Goal: Contribute content: Contribute content

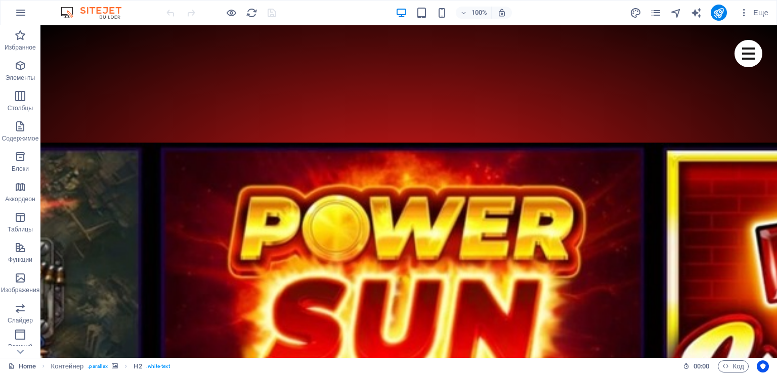
scroll to position [759, 0]
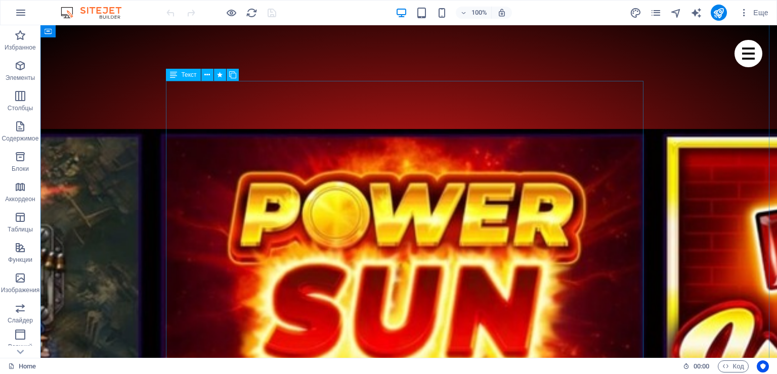
click at [204, 76] on icon at bounding box center [207, 75] width 6 height 11
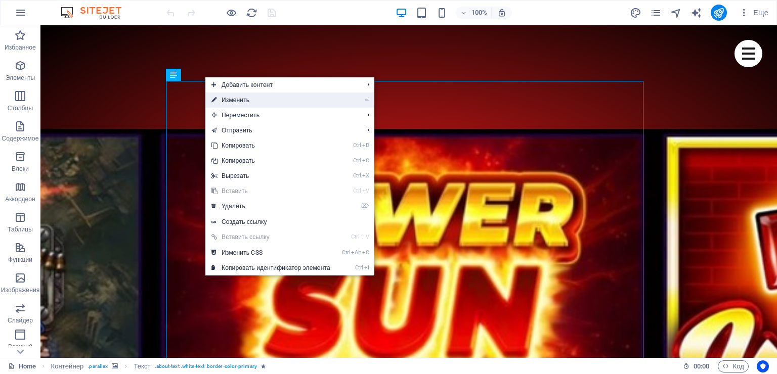
click at [237, 105] on link "⏎ Изменить" at bounding box center [270, 100] width 131 height 15
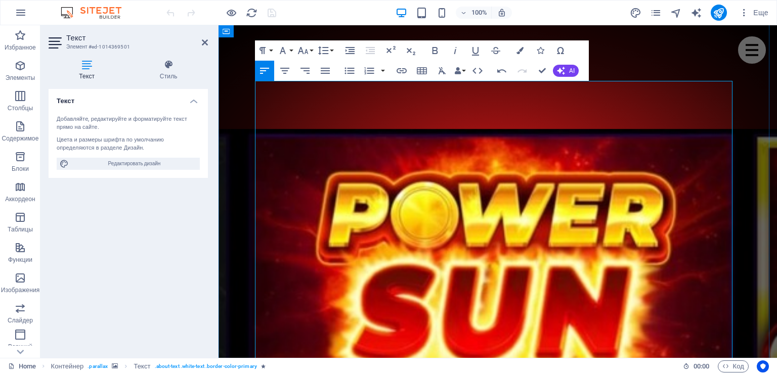
click at [418, 67] on icon "button" at bounding box center [422, 71] width 12 height 12
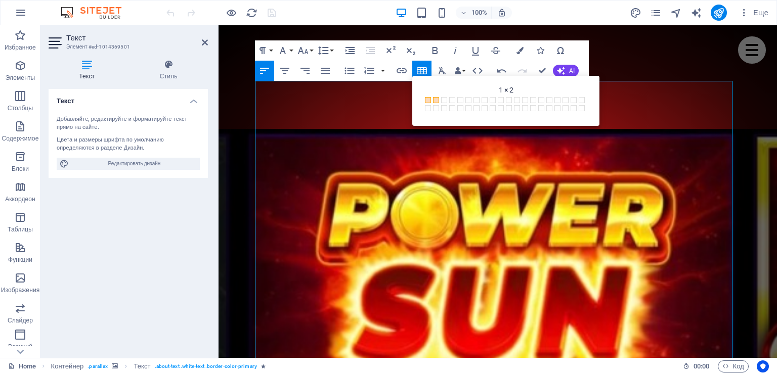
click at [435, 100] on span at bounding box center [436, 100] width 6 height 6
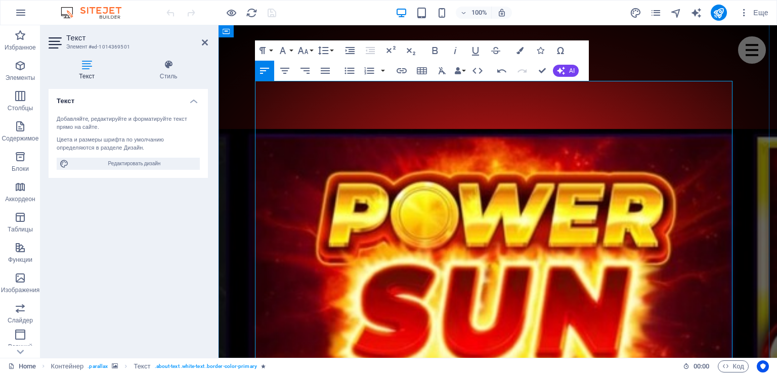
click at [171, 77] on h4 "Стиль" at bounding box center [169, 70] width 78 height 21
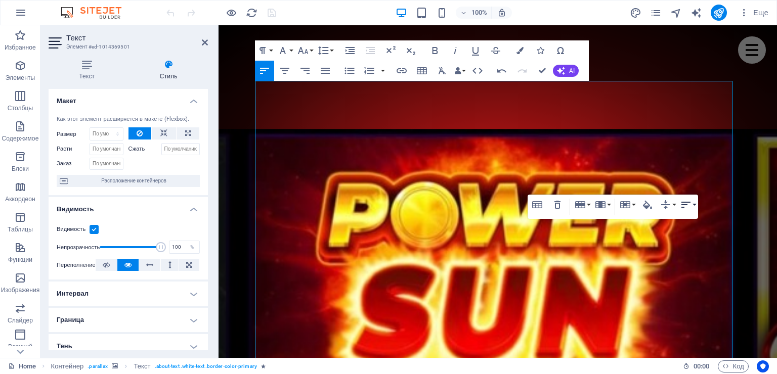
click at [693, 205] on button "Horizontal Align" at bounding box center [687, 205] width 19 height 20
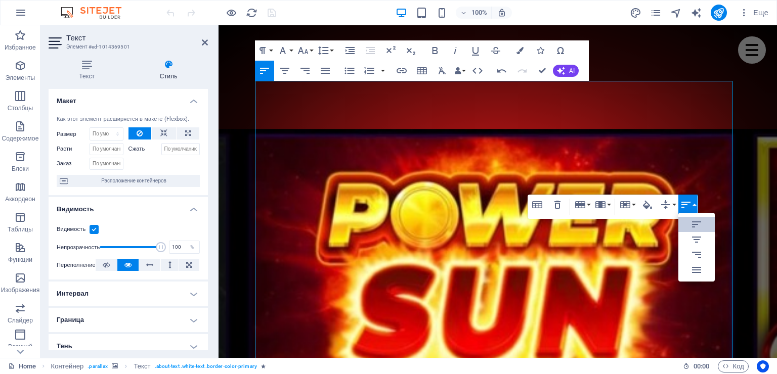
scroll to position [0, 0]
click at [693, 205] on button "Horizontal Align" at bounding box center [687, 205] width 19 height 20
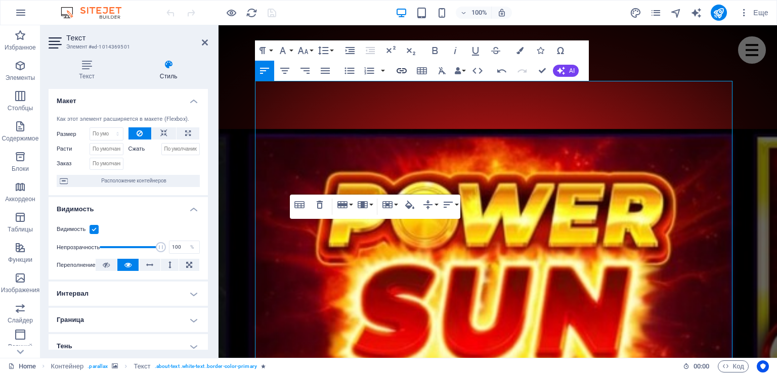
click at [399, 73] on icon "button" at bounding box center [402, 70] width 10 height 5
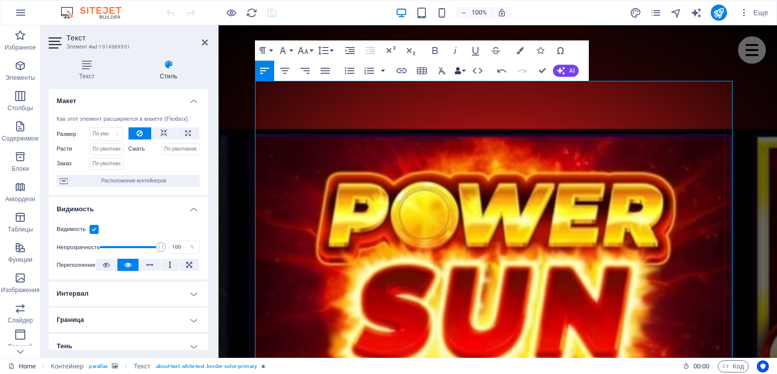
click at [462, 70] on button "Data Bindings" at bounding box center [460, 71] width 14 height 20
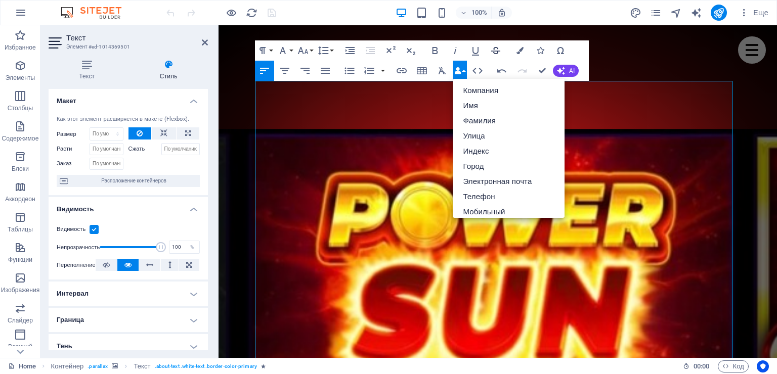
click at [497, 49] on icon "button" at bounding box center [496, 51] width 12 height 12
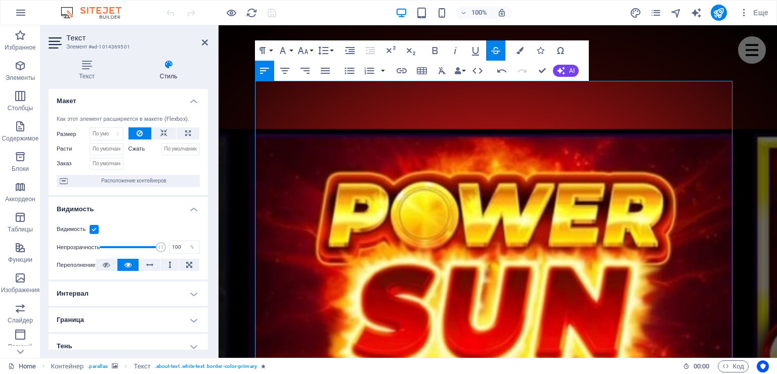
click at [497, 49] on icon "button" at bounding box center [496, 51] width 12 height 12
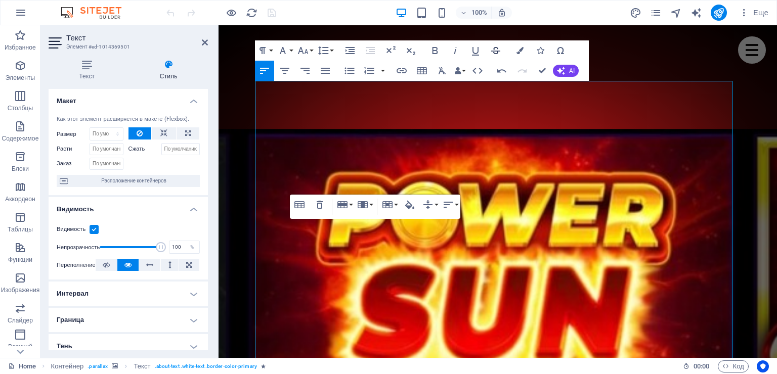
click at [497, 47] on icon "button" at bounding box center [496, 51] width 12 height 12
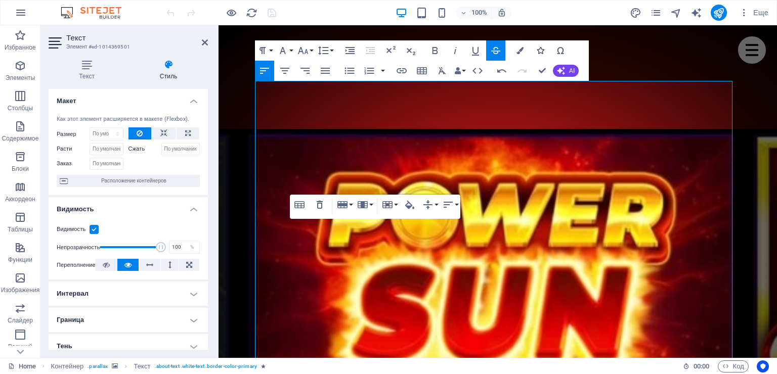
click at [542, 52] on icon "button" at bounding box center [540, 50] width 7 height 7
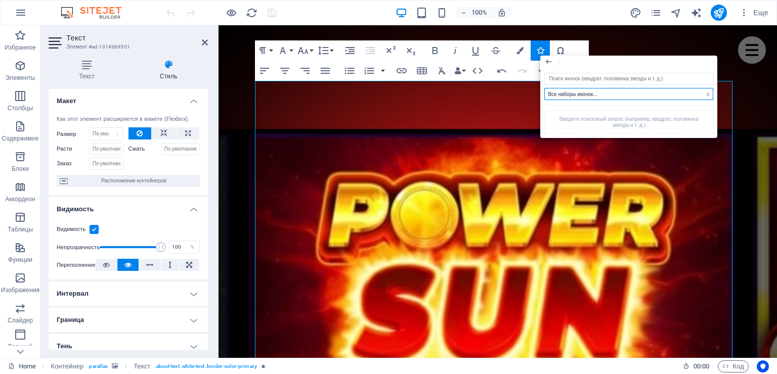
click at [645, 90] on select "Все наборы иконок... IcoFont Ionicons FontAwesome Brands FontAwesome Duotone Fo…" at bounding box center [628, 94] width 169 height 12
select select "font-awesome-duotone"
click at [544, 88] on select "Все наборы иконок... IcoFont Ionicons FontAwesome Brands FontAwesome Duotone Fo…" at bounding box center [628, 94] width 169 height 12
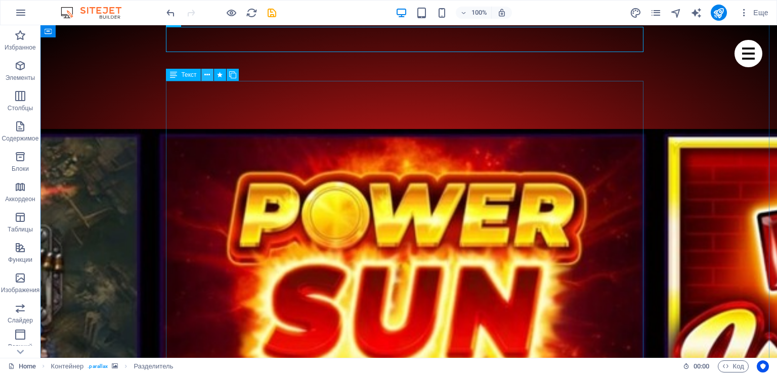
click at [208, 77] on icon at bounding box center [207, 75] width 6 height 11
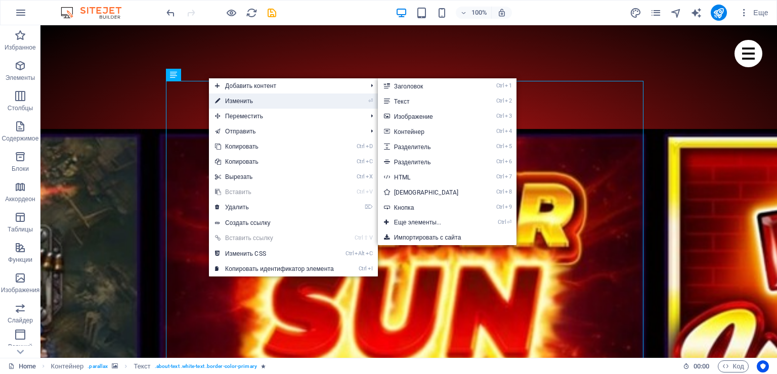
click at [230, 99] on link "⏎ Изменить" at bounding box center [274, 101] width 131 height 15
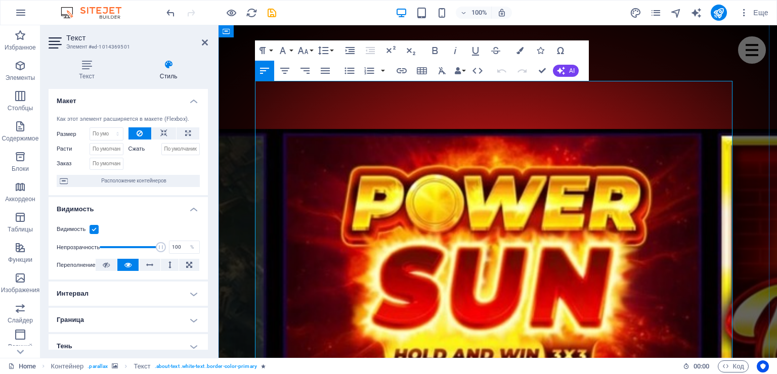
click at [23, 159] on icon "button" at bounding box center [20, 157] width 12 height 12
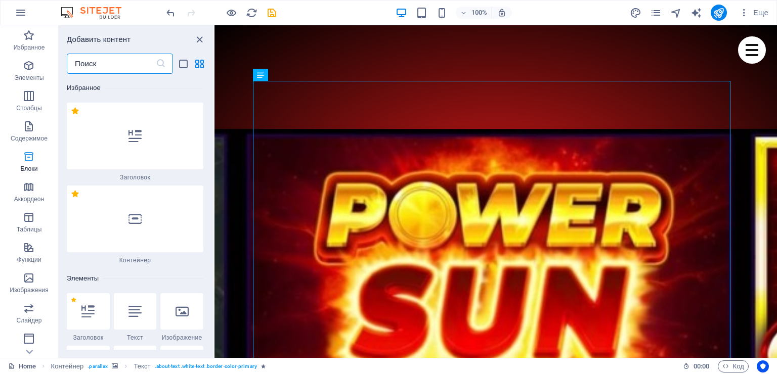
scroll to position [5136, 0]
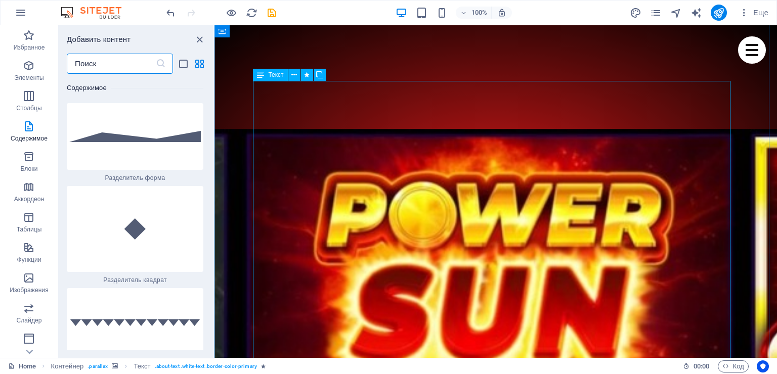
click at [294, 79] on icon at bounding box center [294, 75] width 6 height 11
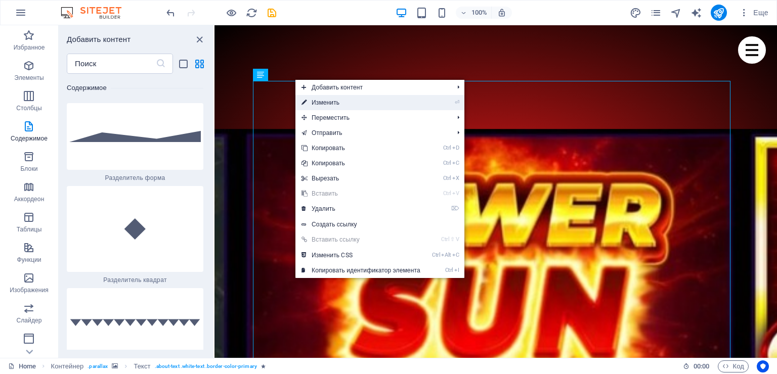
click at [325, 106] on link "⏎ Изменить" at bounding box center [360, 102] width 131 height 15
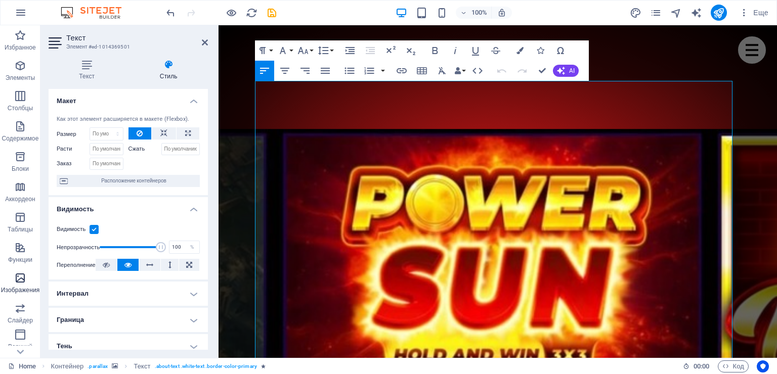
click at [17, 284] on icon "button" at bounding box center [20, 278] width 12 height 12
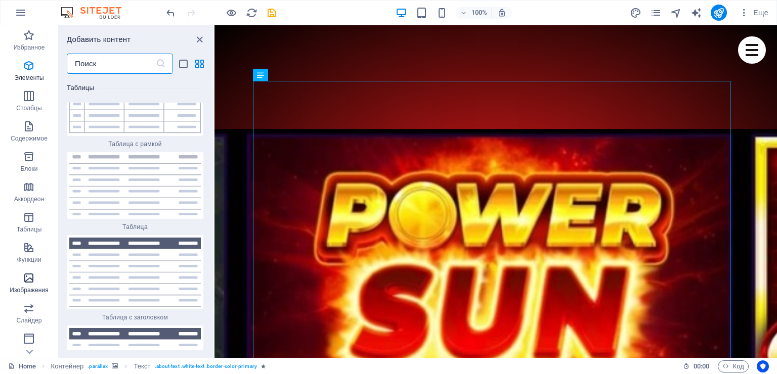
scroll to position [10004, 0]
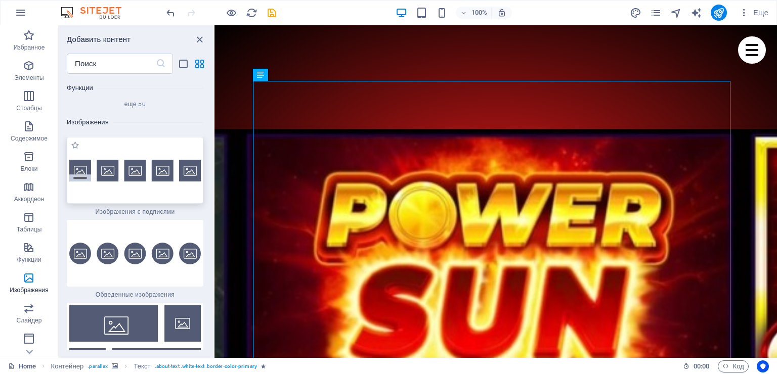
click at [109, 160] on img at bounding box center [135, 171] width 132 height 22
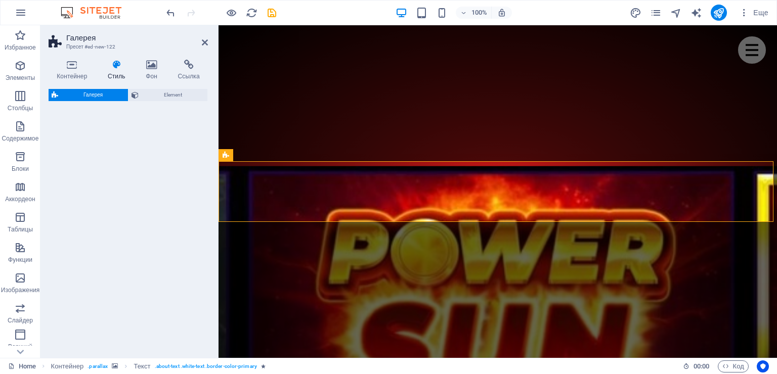
select select "rem"
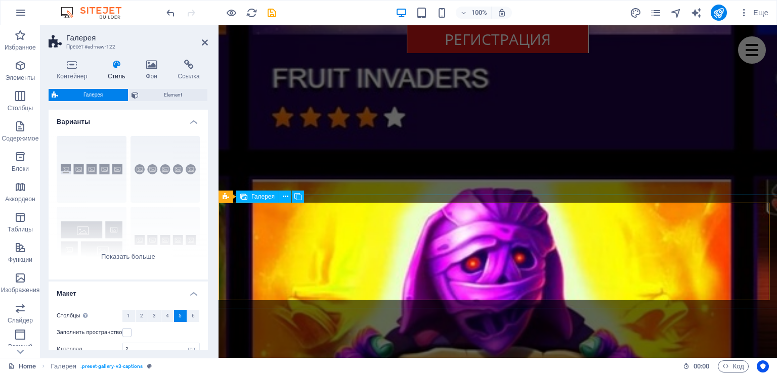
scroll to position [2482, 0]
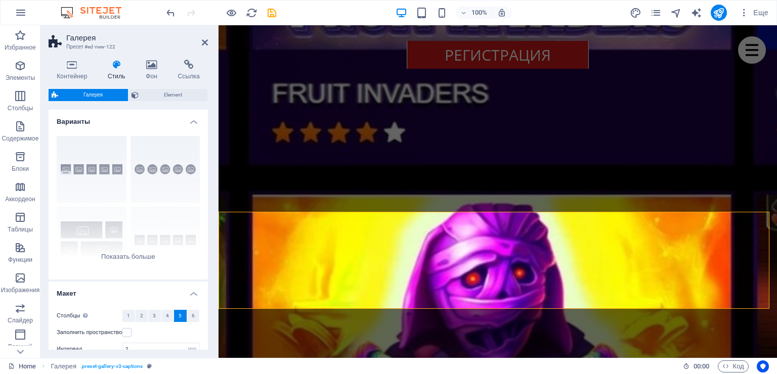
drag, startPoint x: 356, startPoint y: 214, endPoint x: 358, endPoint y: 162, distance: 51.1
click at [358, 157] on div "Home Azino888 Menu Перетащите контент сюда или Добавить элементы Вставить из бу…" at bounding box center [498, 140] width 559 height 5193
drag, startPoint x: 351, startPoint y: 212, endPoint x: 361, endPoint y: 166, distance: 46.5
click at [361, 166] on div "Home Azino888 Menu Перетащите контент сюда или Добавить элементы Вставить из бу…" at bounding box center [498, 140] width 559 height 5193
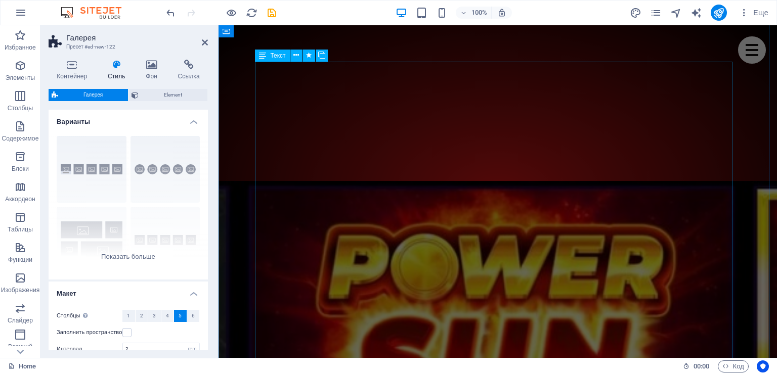
scroll to position [812, 0]
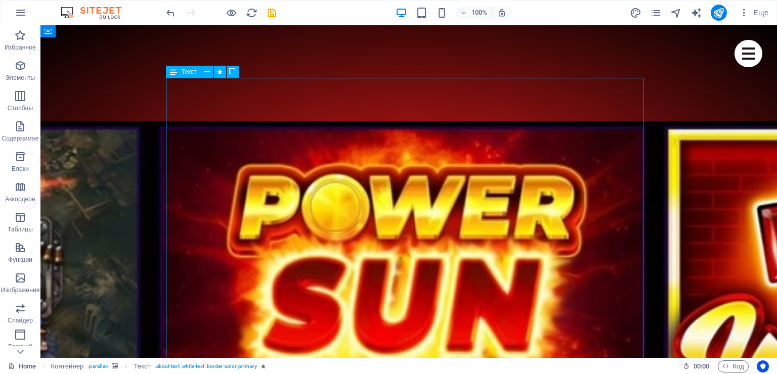
scroll to position [761, 0]
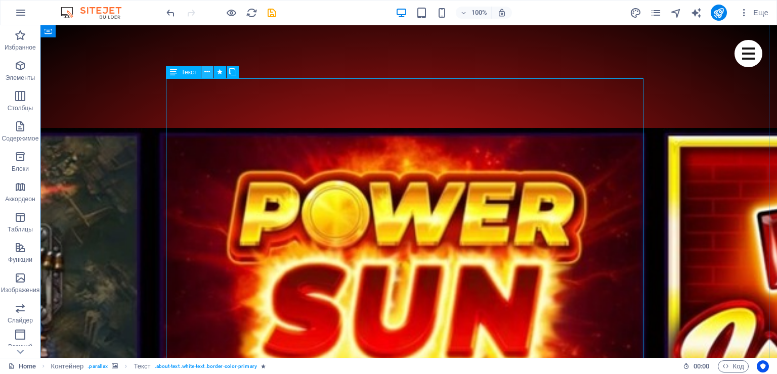
click at [204, 72] on button at bounding box center [207, 72] width 12 height 12
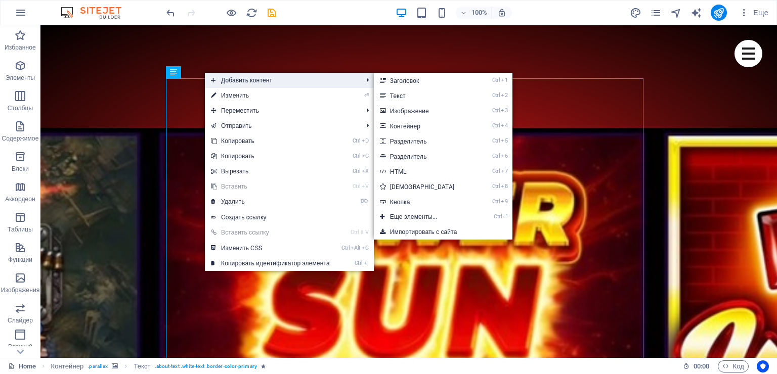
click at [262, 84] on span "Добавить контент" at bounding box center [282, 80] width 154 height 15
click at [417, 110] on link "Ctrl 3 Изображение" at bounding box center [424, 110] width 101 height 15
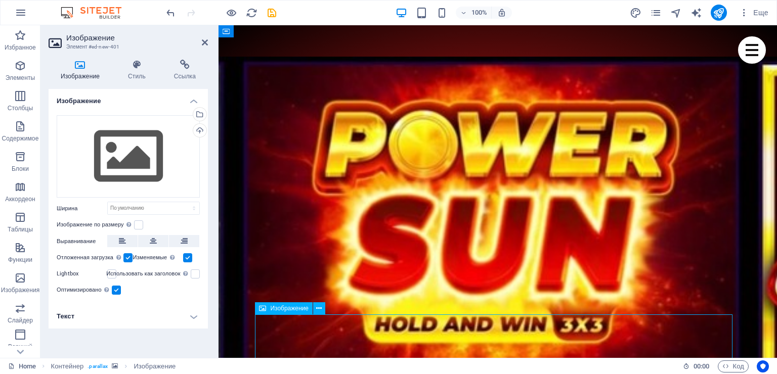
scroll to position [909, 0]
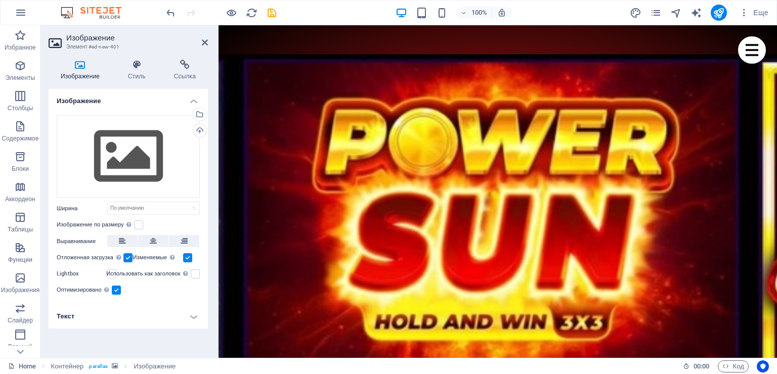
drag, startPoint x: 331, startPoint y: 333, endPoint x: 320, endPoint y: 111, distance: 222.4
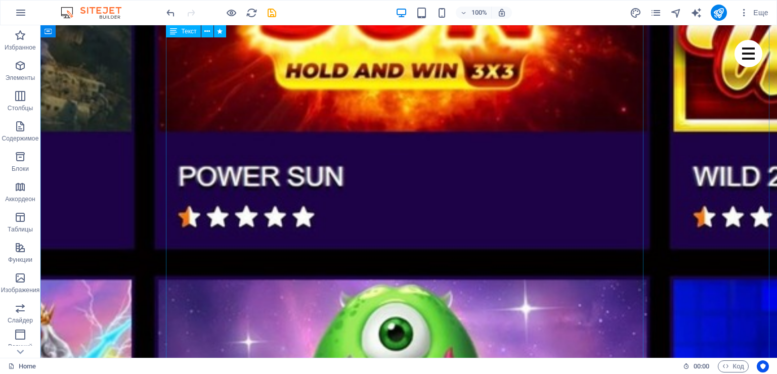
scroll to position [1162, 0]
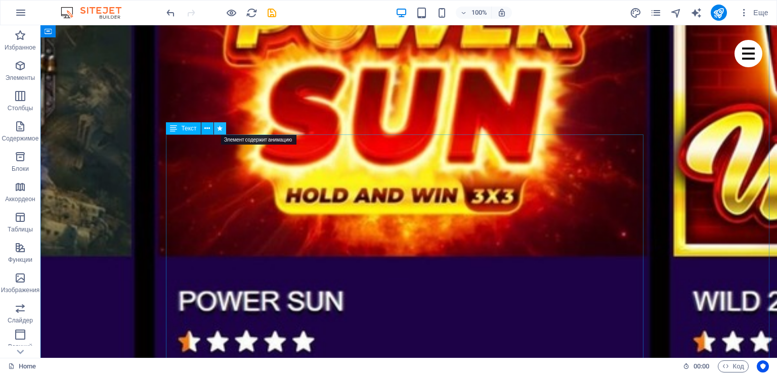
click at [221, 130] on icon at bounding box center [220, 128] width 6 height 11
select select "pulse"
select select "s"
select select "onload"
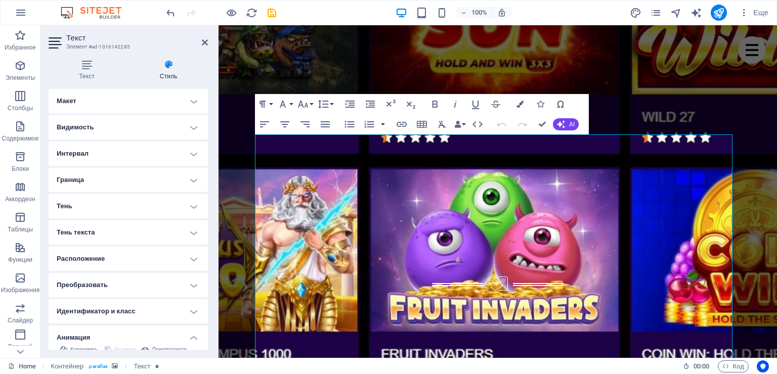
click at [199, 46] on header "Текст Элемент #ed-1016142285" at bounding box center [128, 38] width 159 height 26
click at [202, 40] on icon at bounding box center [205, 42] width 6 height 8
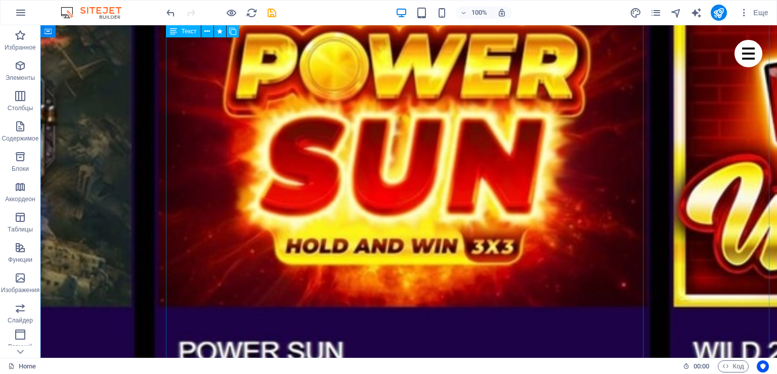
scroll to position [757, 0]
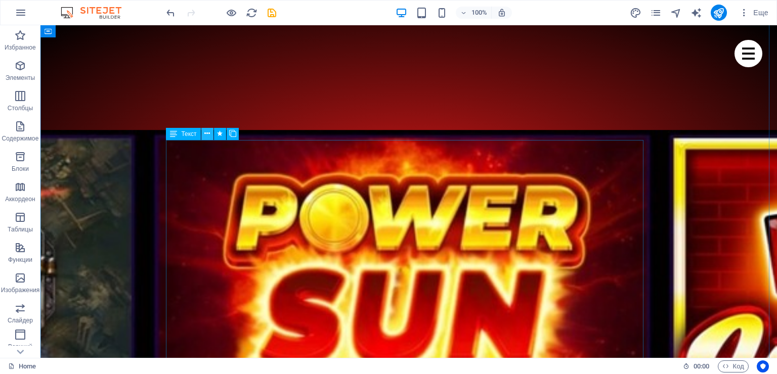
click at [208, 137] on icon at bounding box center [207, 134] width 6 height 11
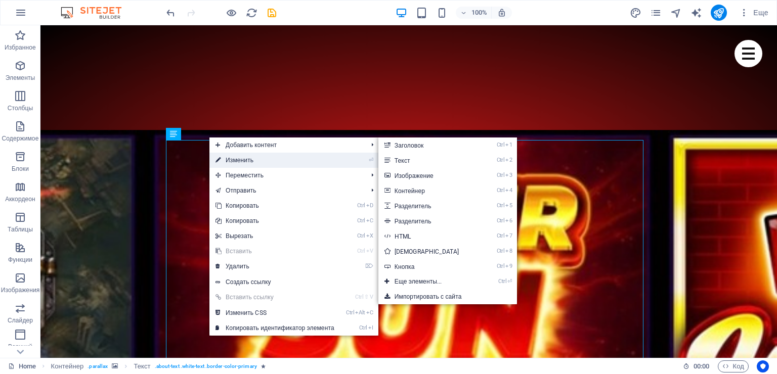
click at [232, 158] on link "⏎ Изменить" at bounding box center [274, 160] width 131 height 15
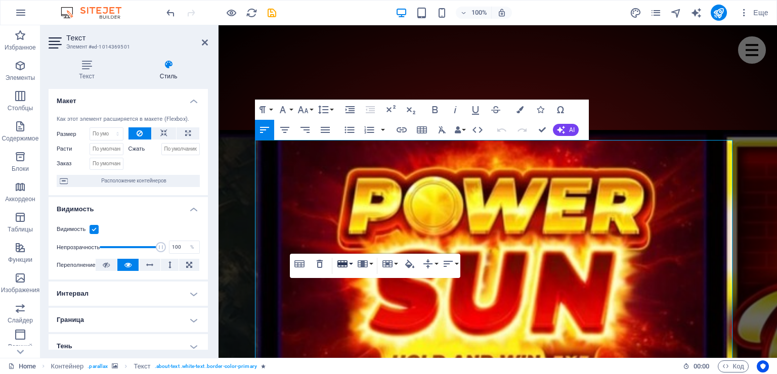
click at [348, 262] on icon "button" at bounding box center [342, 264] width 12 height 12
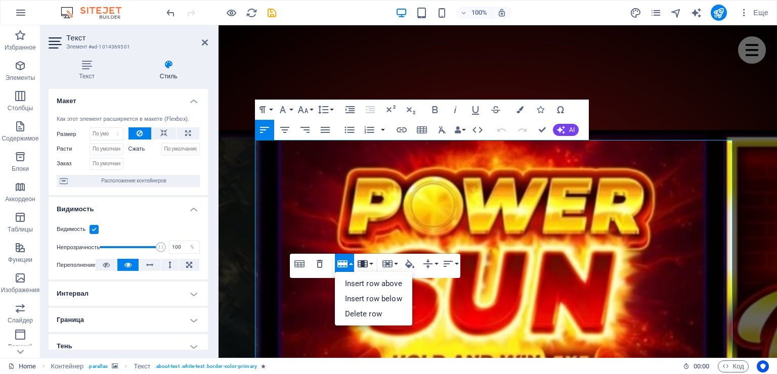
click at [368, 262] on button "Column" at bounding box center [364, 264] width 19 height 20
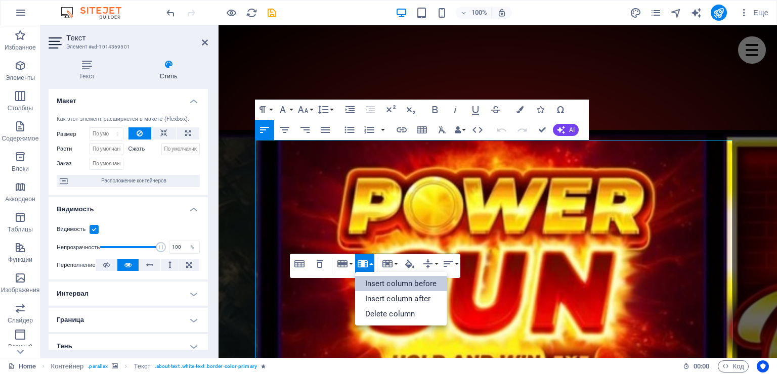
click at [371, 282] on link "Insert column before" at bounding box center [401, 283] width 92 height 15
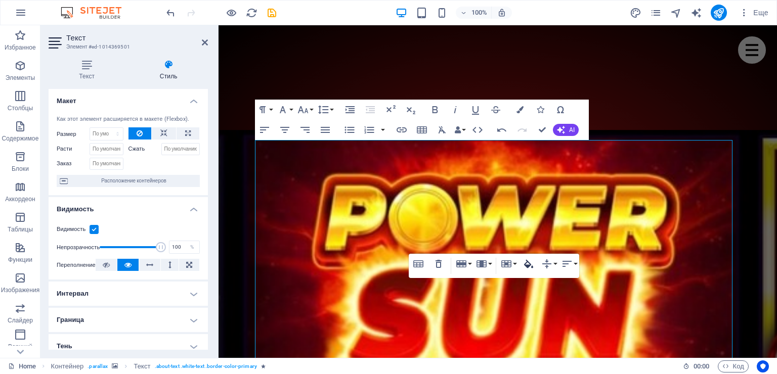
click at [530, 265] on icon "button" at bounding box center [528, 264] width 9 height 9
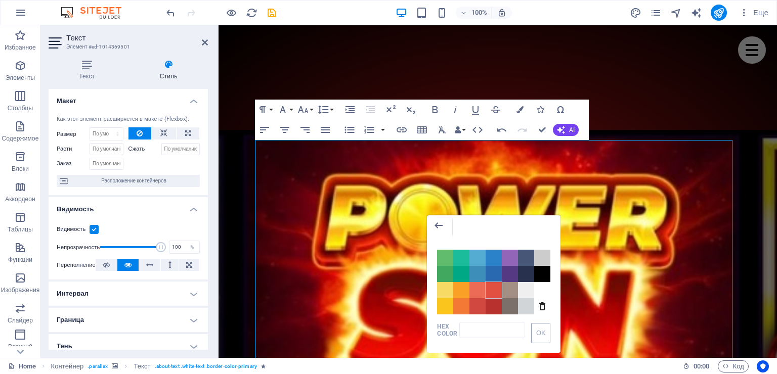
click at [493, 291] on span "Color #E25041" at bounding box center [494, 290] width 16 height 16
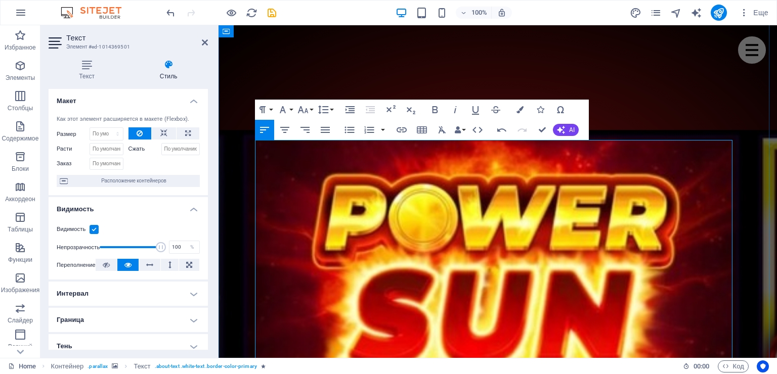
click at [164, 131] on icon at bounding box center [163, 133] width 7 height 12
click at [185, 133] on icon at bounding box center [188, 133] width 6 height 12
type input "100"
select select "%"
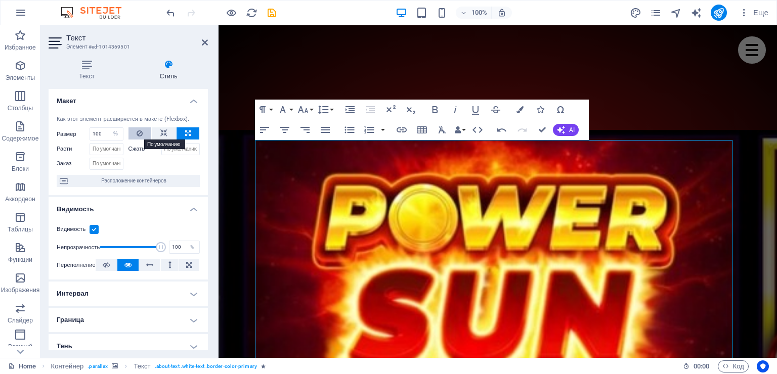
click at [140, 134] on icon at bounding box center [140, 133] width 6 height 12
select select "DISABLED_OPTION_VALUE"
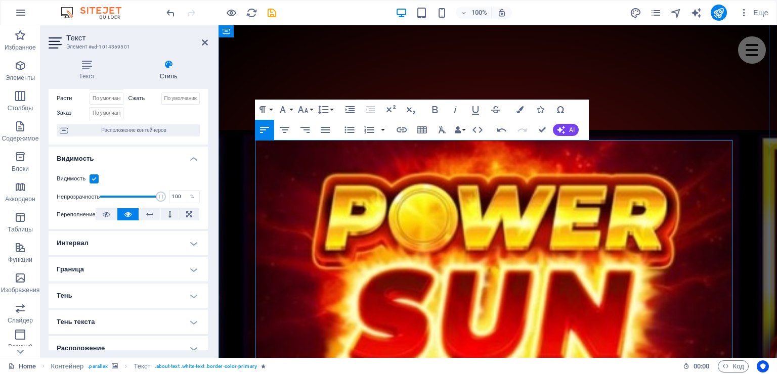
click at [153, 244] on h4 "Интервал" at bounding box center [128, 243] width 159 height 24
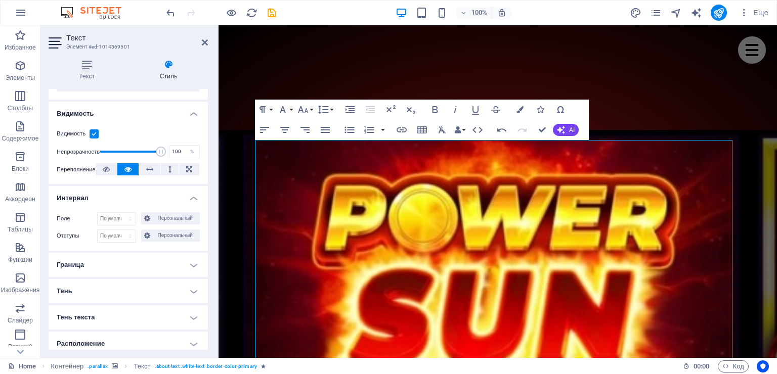
scroll to position [101, 0]
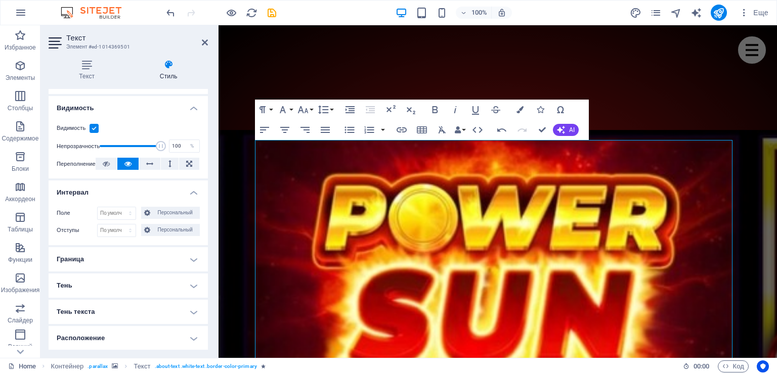
click at [152, 255] on h4 "Граница" at bounding box center [128, 259] width 159 height 24
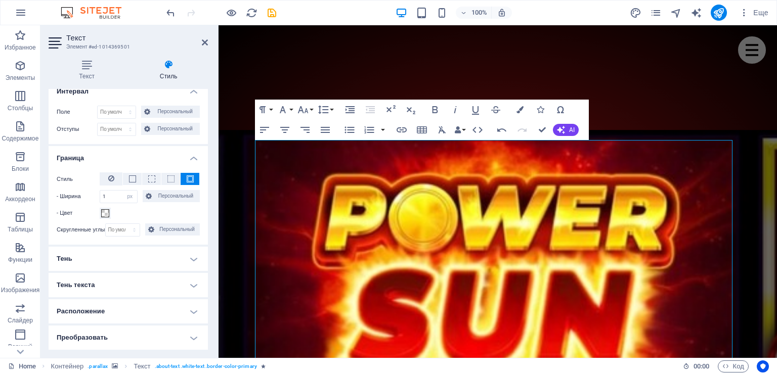
scroll to position [253, 0]
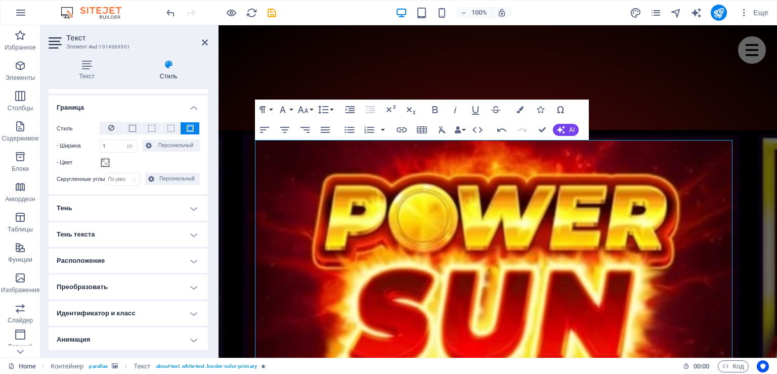
click at [149, 206] on h4 "Тень" at bounding box center [128, 208] width 159 height 24
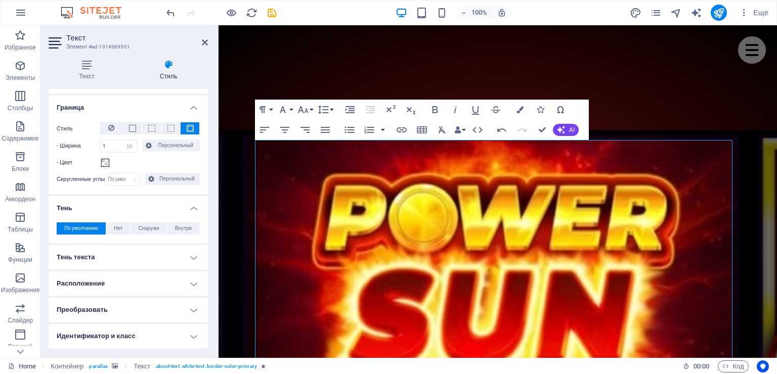
click at [150, 251] on h4 "Тень текста" at bounding box center [128, 257] width 159 height 24
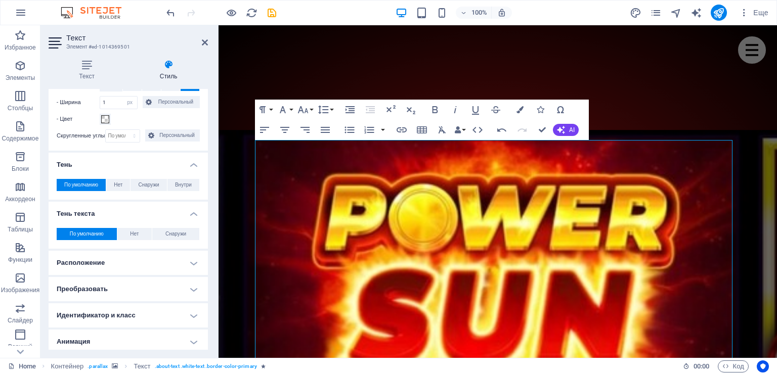
scroll to position [304, 0]
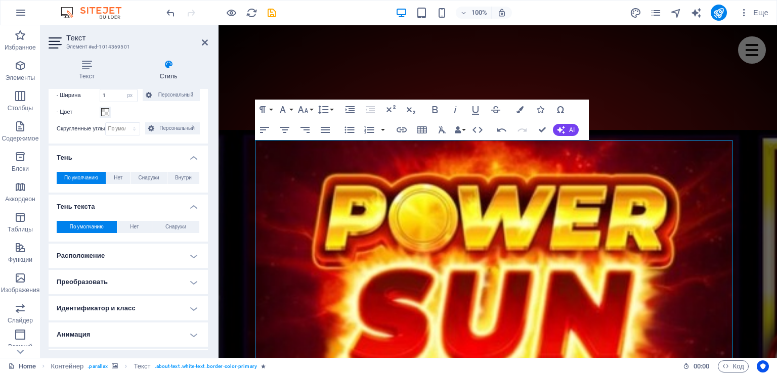
click at [150, 259] on h4 "Расположение" at bounding box center [128, 256] width 159 height 24
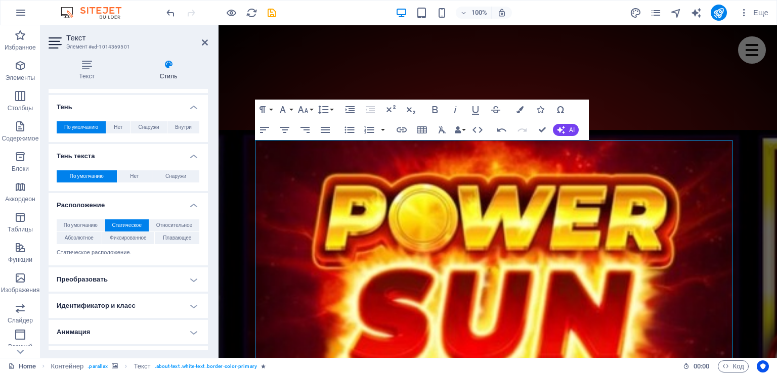
scroll to position [373, 0]
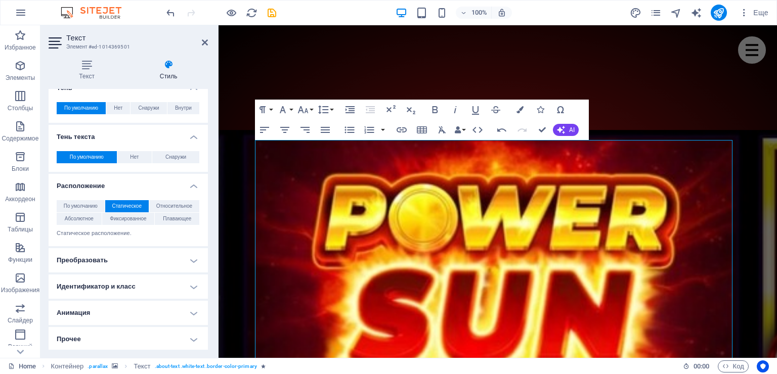
click at [148, 258] on h4 "Преобразовать" at bounding box center [128, 260] width 159 height 24
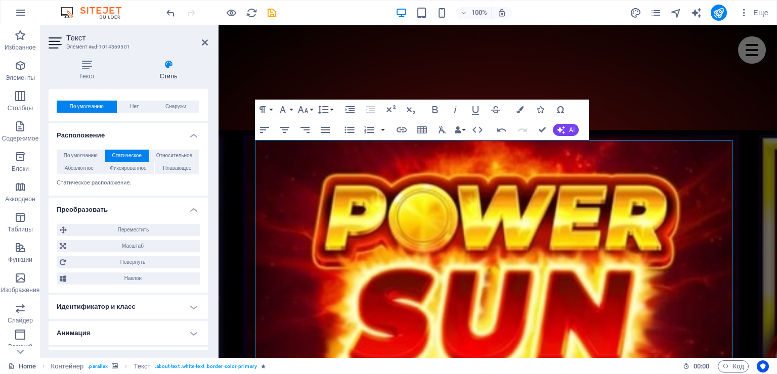
scroll to position [444, 0]
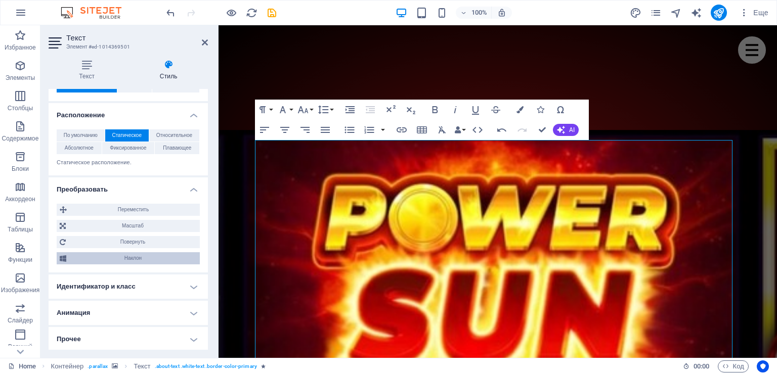
click at [116, 257] on span "Наклон" at bounding box center [132, 258] width 127 height 12
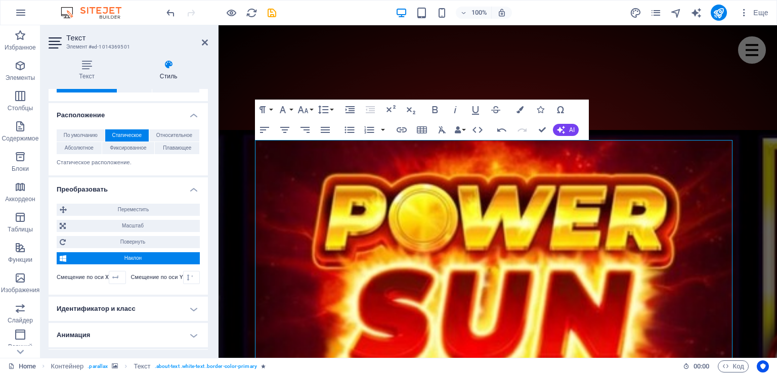
click at [116, 257] on span "Наклон" at bounding box center [132, 258] width 127 height 12
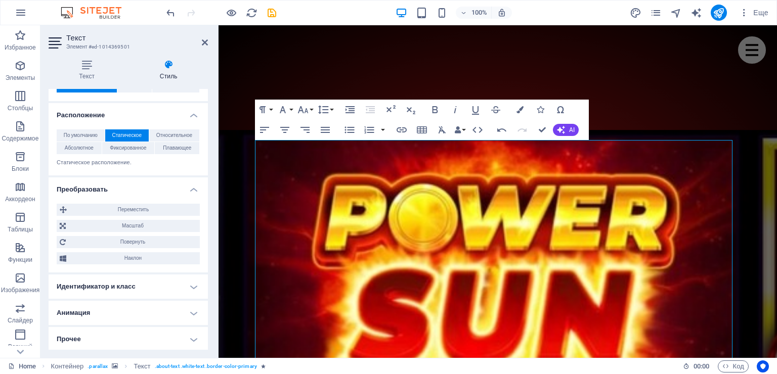
click at [129, 281] on h4 "Идентификатор и класс" at bounding box center [128, 287] width 159 height 24
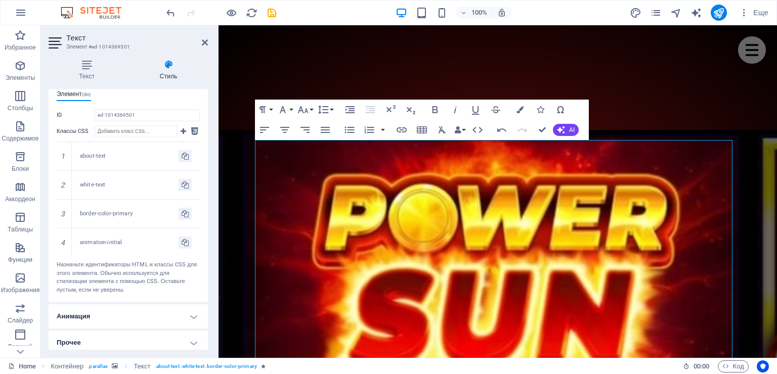
scroll to position [658, 0]
click at [138, 313] on h4 "Анимация" at bounding box center [128, 314] width 159 height 24
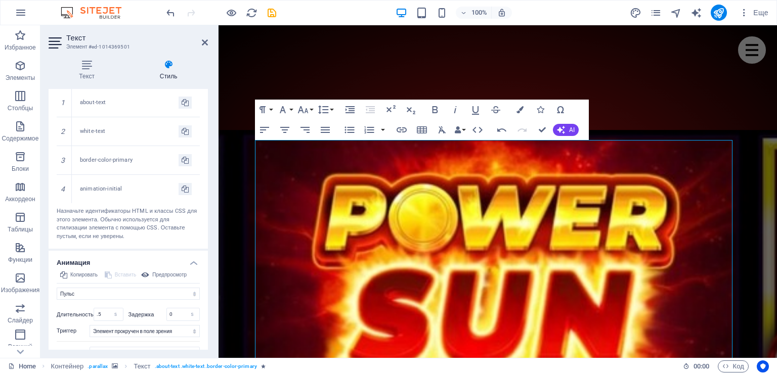
scroll to position [750, 0]
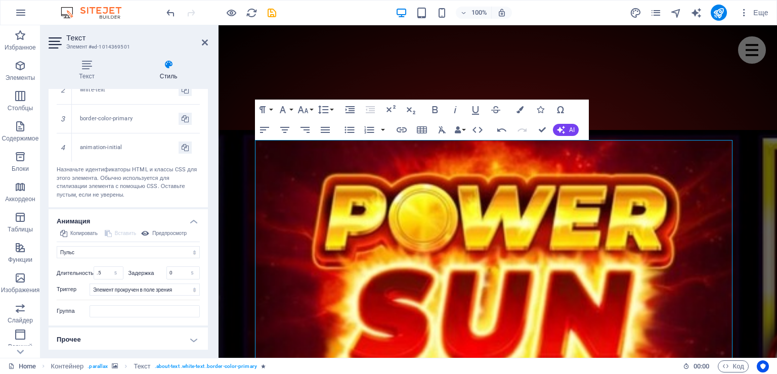
click at [137, 336] on h4 "Прочее" at bounding box center [128, 340] width 159 height 24
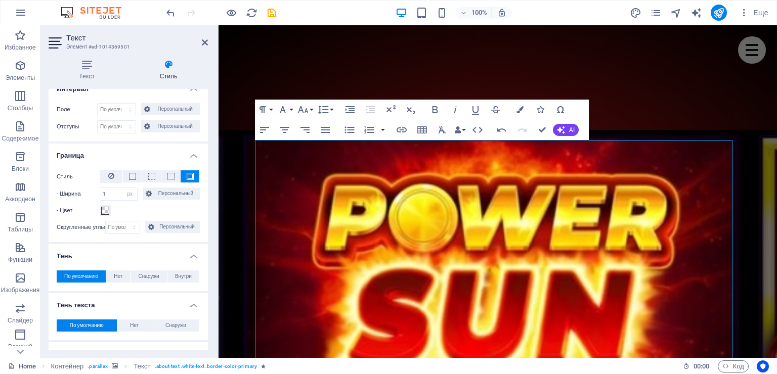
scroll to position [53, 0]
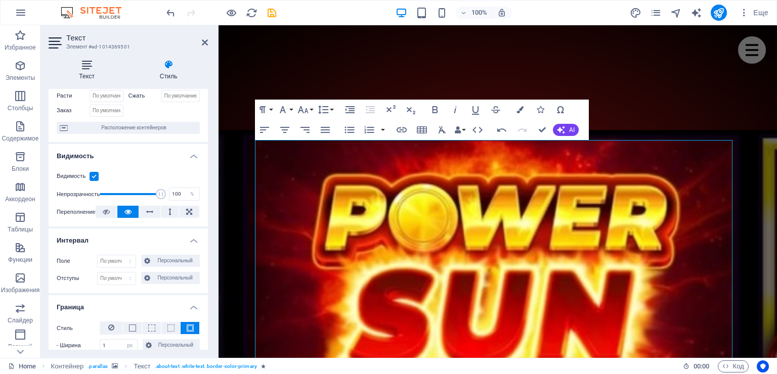
click at [89, 67] on icon at bounding box center [87, 65] width 77 height 10
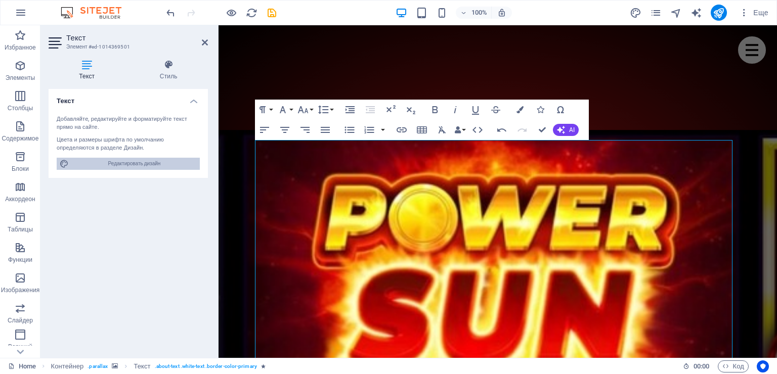
click at [126, 166] on span "Редактировать дизайн" at bounding box center [134, 164] width 125 height 12
select select "px"
select select "400"
select select "px"
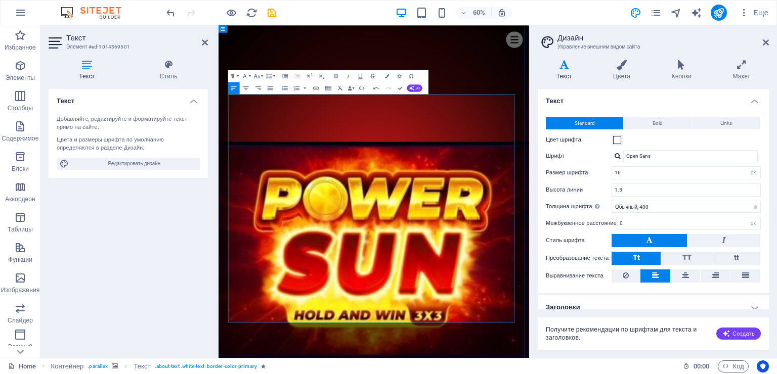
click at [762, 42] on header "Дизайн Управление внешним видом сайта" at bounding box center [654, 38] width 229 height 26
click at [206, 44] on icon at bounding box center [205, 42] width 6 height 8
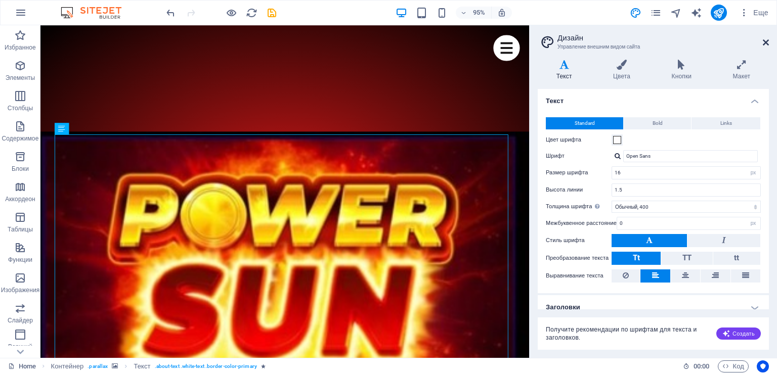
click at [768, 42] on icon at bounding box center [766, 42] width 6 height 8
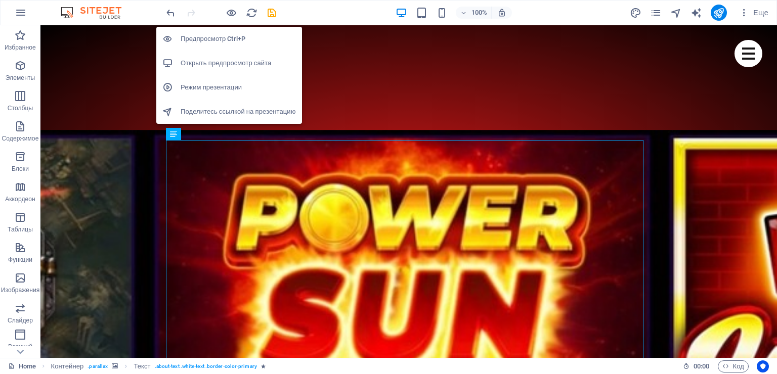
click at [233, 57] on h6 "Открыть предпросмотр сайта" at bounding box center [238, 63] width 115 height 12
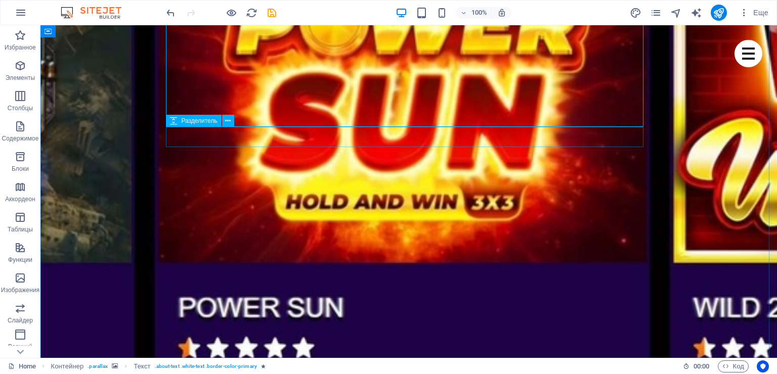
scroll to position [1162, 0]
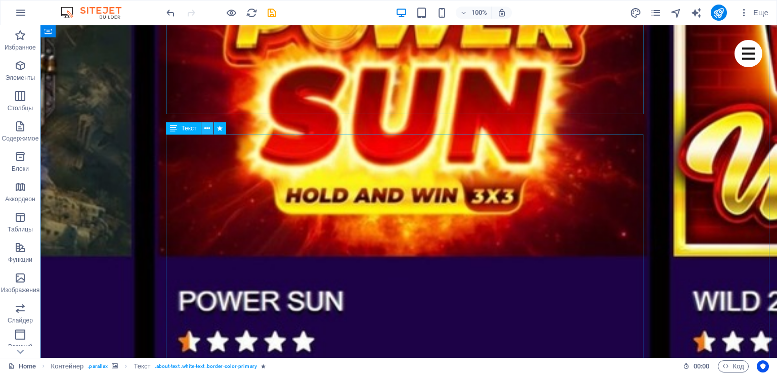
click at [209, 132] on icon at bounding box center [207, 128] width 6 height 11
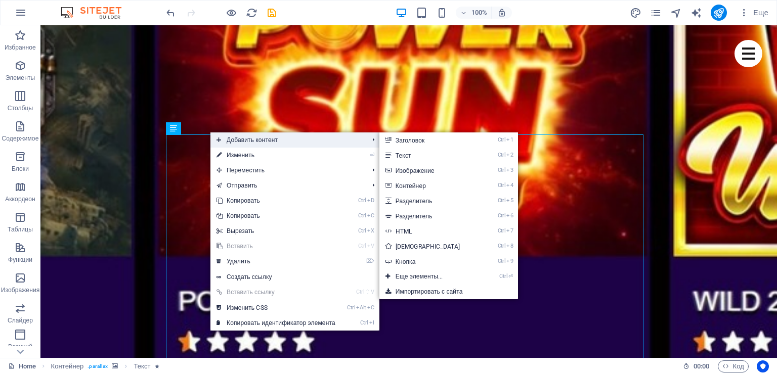
click at [242, 141] on span "Добавить контент" at bounding box center [287, 140] width 154 height 15
click at [423, 168] on link "Ctrl 3 Изображение" at bounding box center [429, 170] width 101 height 15
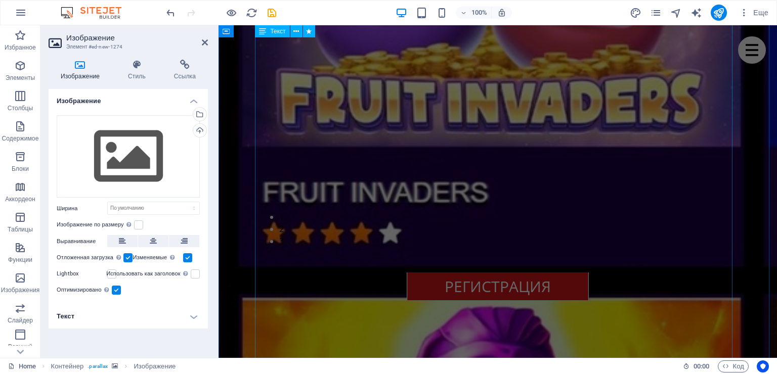
scroll to position [2262, 0]
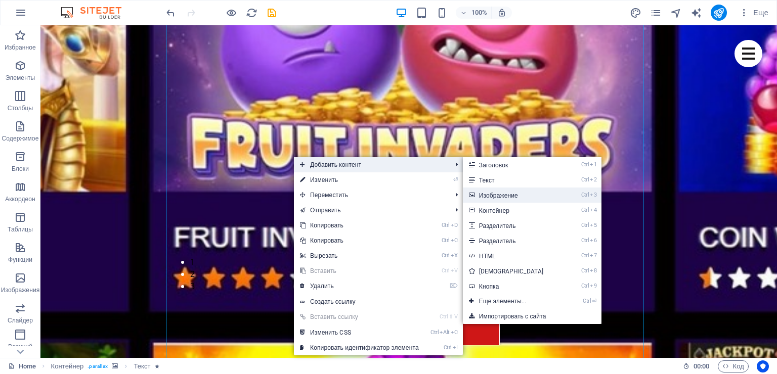
click at [494, 192] on link "Ctrl 3 Изображение" at bounding box center [513, 195] width 101 height 15
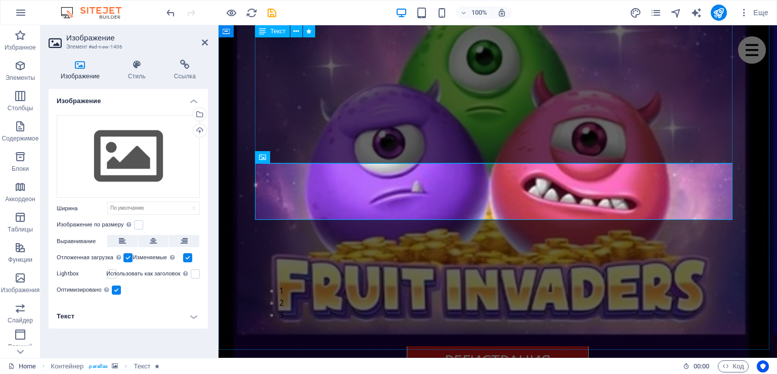
scroll to position [2515, 0]
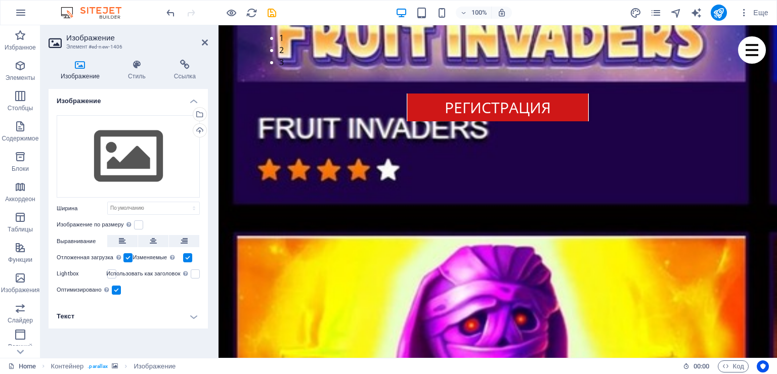
drag, startPoint x: 349, startPoint y: 192, endPoint x: 344, endPoint y: 53, distance: 139.7
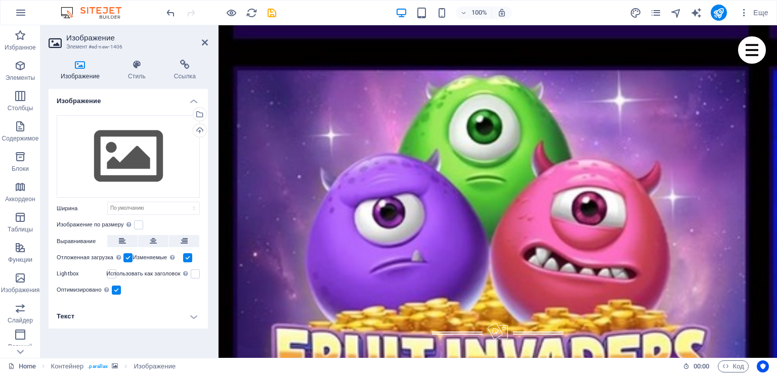
scroll to position [1852, 0]
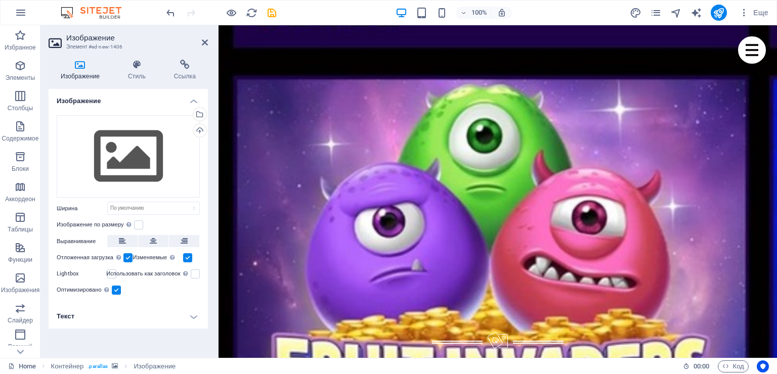
drag, startPoint x: 373, startPoint y: 182, endPoint x: 431, endPoint y: 311, distance: 141.3
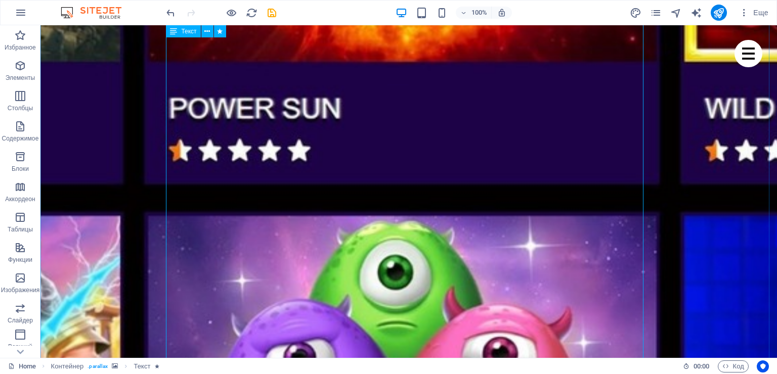
scroll to position [1498, 0]
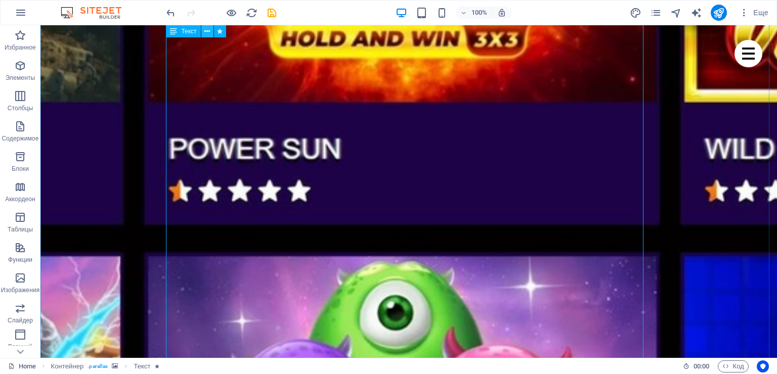
click at [205, 29] on icon at bounding box center [207, 31] width 6 height 11
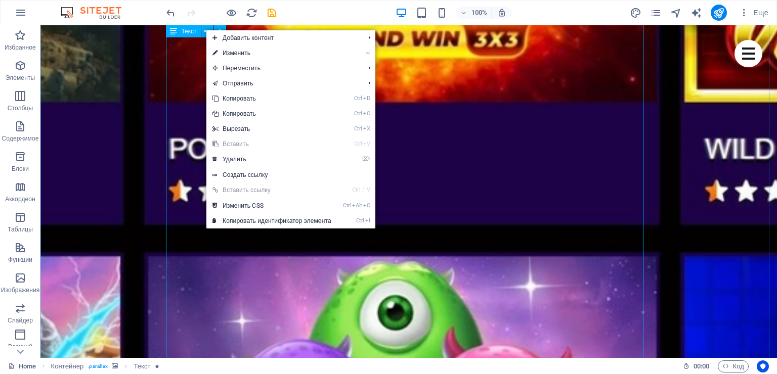
click at [185, 33] on span "Текст" at bounding box center [188, 31] width 15 height 6
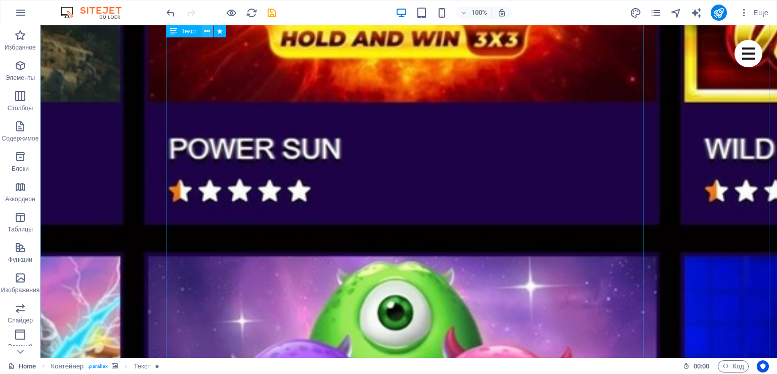
click at [205, 33] on icon at bounding box center [207, 31] width 6 height 11
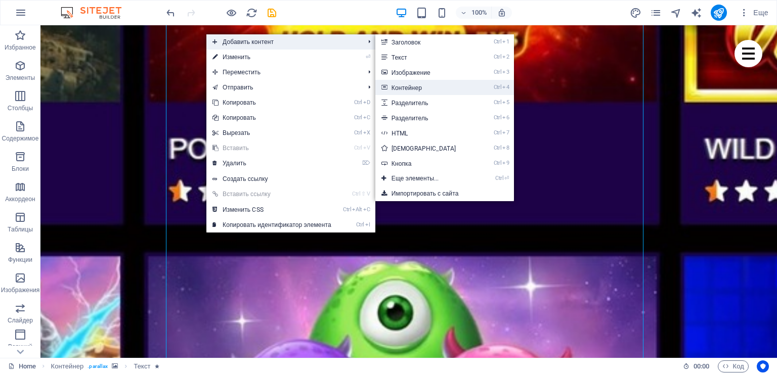
click at [422, 89] on link "Ctrl 4 Контейнер" at bounding box center [425, 87] width 101 height 15
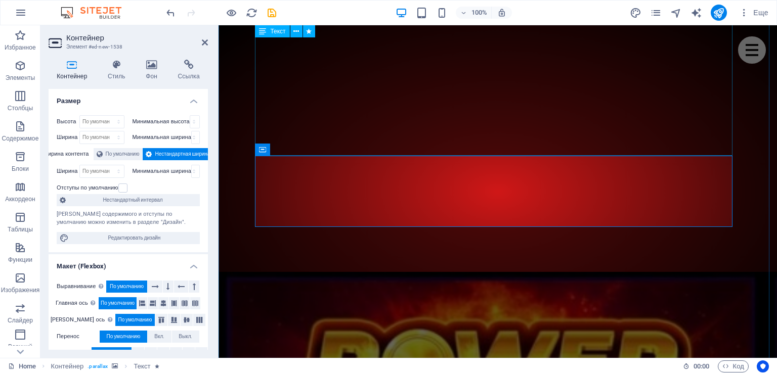
scroll to position [2522, 0]
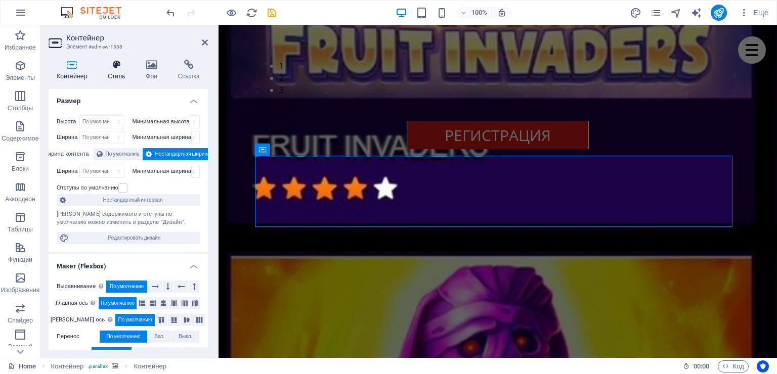
click at [119, 73] on h4 "Стиль" at bounding box center [119, 70] width 38 height 21
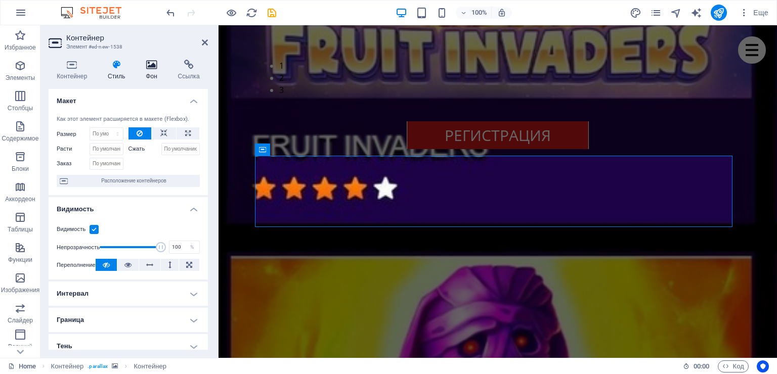
click at [146, 68] on icon at bounding box center [152, 65] width 28 height 10
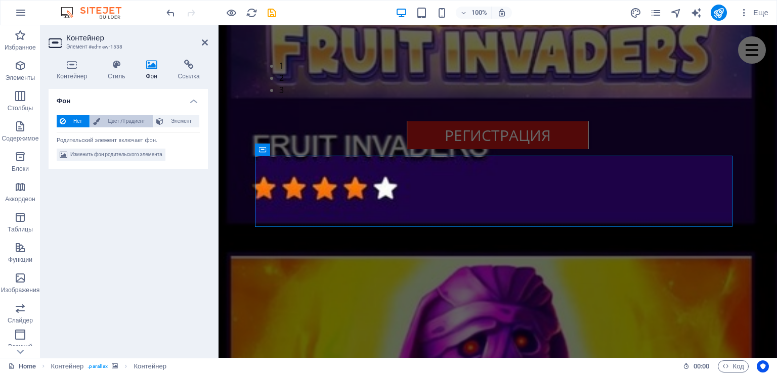
click at [130, 117] on span "Цвет / Градиент" at bounding box center [126, 121] width 47 height 12
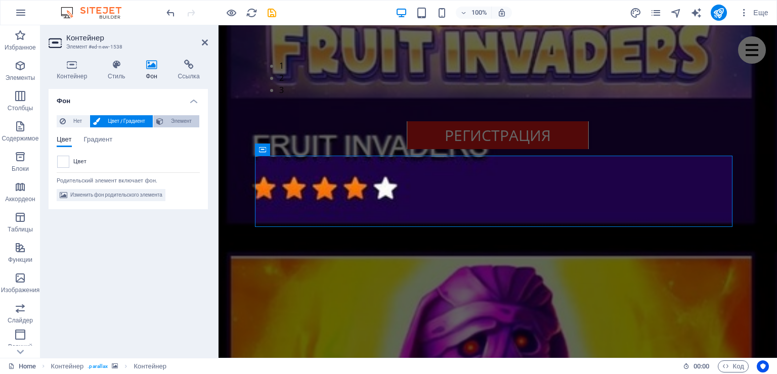
click at [168, 117] on span "Элемент" at bounding box center [181, 121] width 30 height 12
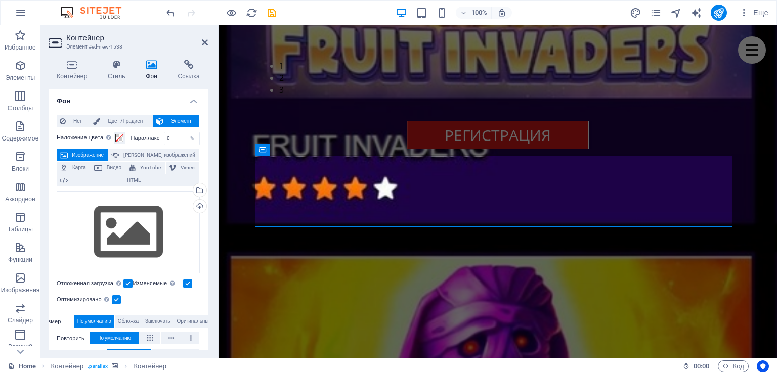
click at [78, 10] on img at bounding box center [96, 13] width 76 height 12
click at [93, 10] on img at bounding box center [96, 13] width 76 height 12
click at [203, 42] on icon at bounding box center [205, 42] width 6 height 8
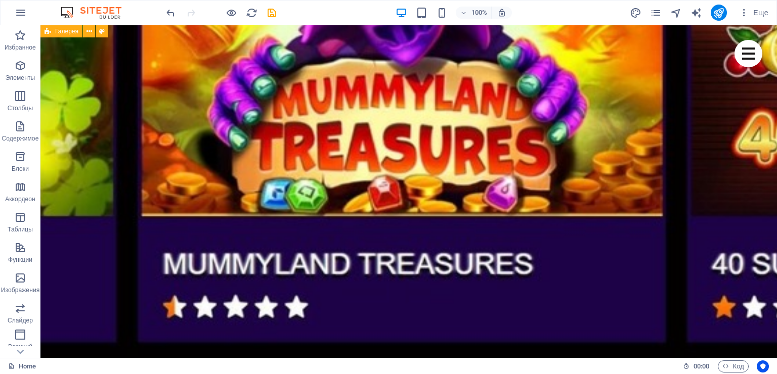
scroll to position [3098, 0]
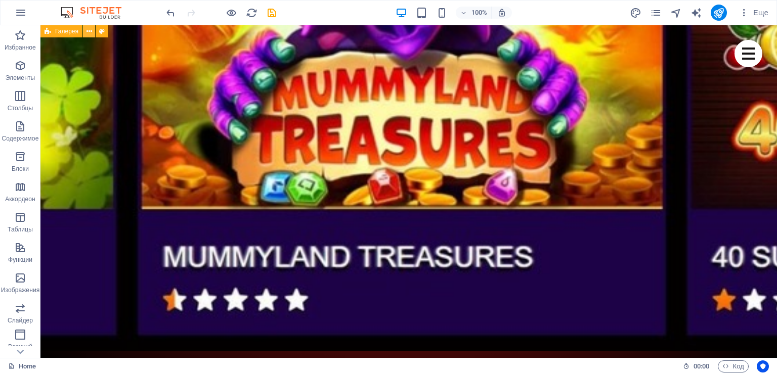
click at [83, 34] on button at bounding box center [89, 31] width 12 height 12
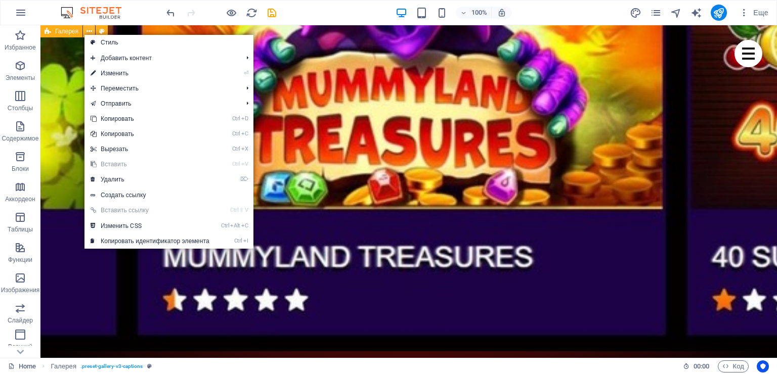
click at [88, 30] on icon at bounding box center [90, 31] width 6 height 11
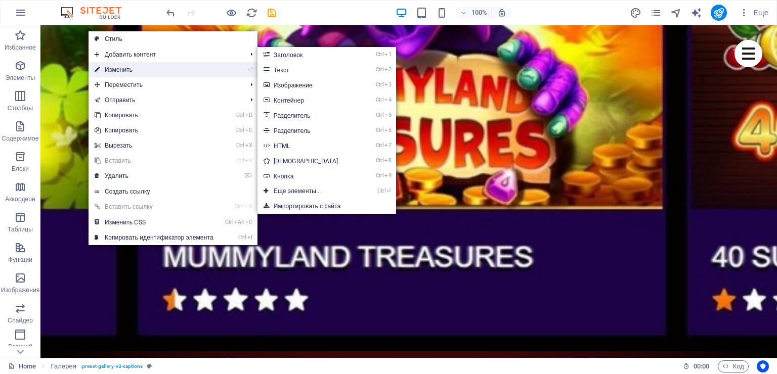
click at [115, 71] on link "⏎ Изменить" at bounding box center [154, 69] width 131 height 15
select select "rem"
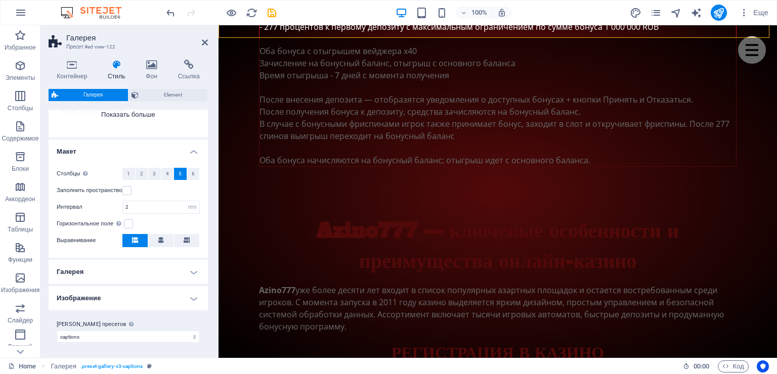
scroll to position [0, 0]
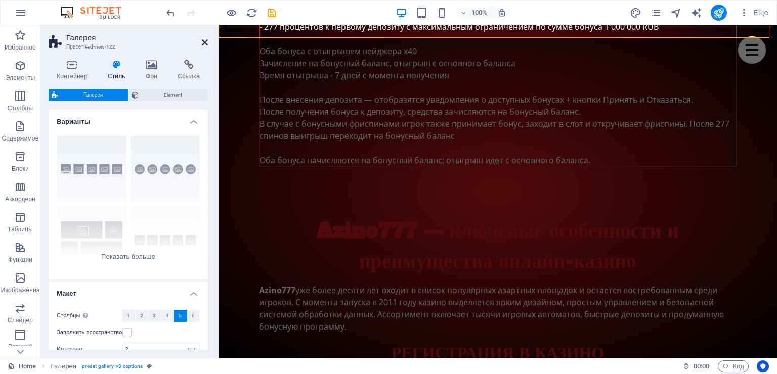
click at [204, 46] on icon at bounding box center [205, 42] width 6 height 8
